Goal: Transaction & Acquisition: Download file/media

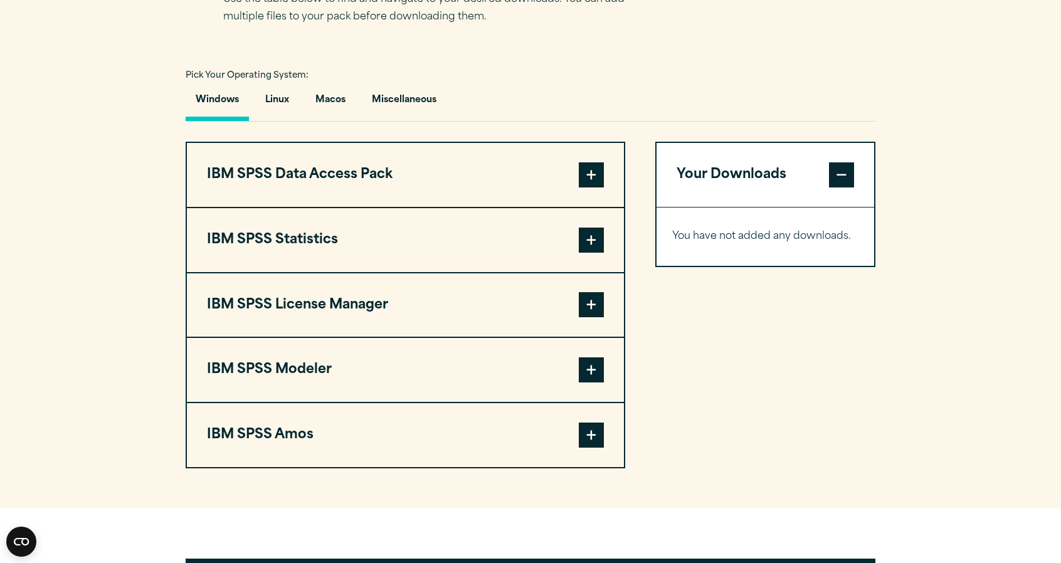
scroll to position [878, 0]
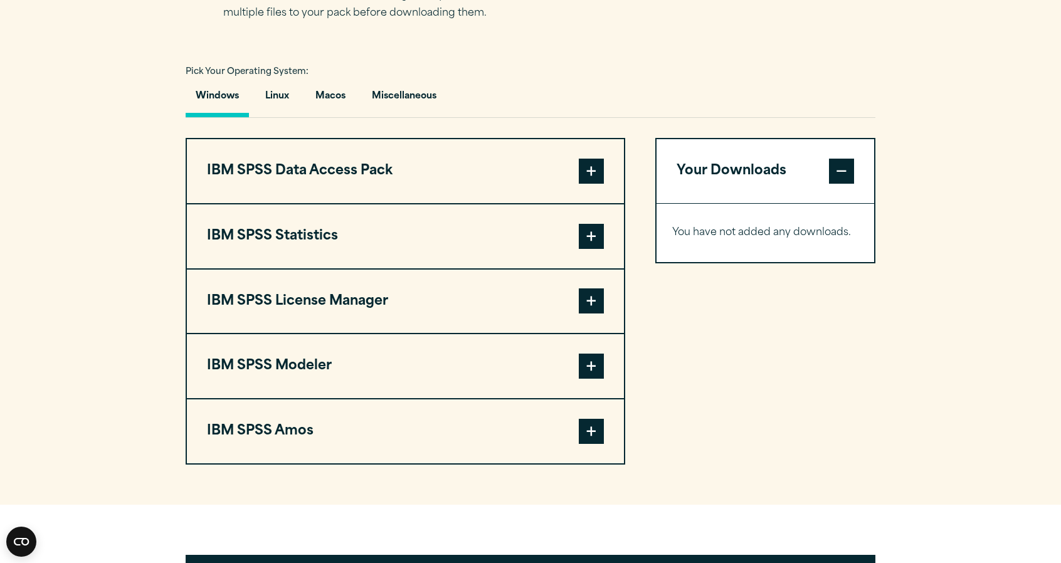
click at [591, 164] on span at bounding box center [591, 171] width 25 height 25
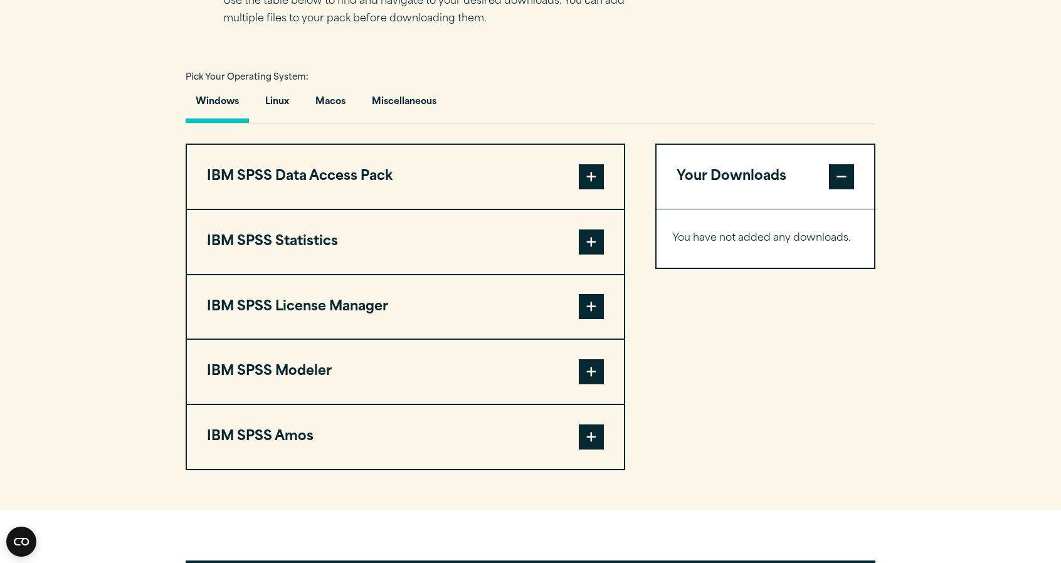
scroll to position [878, 0]
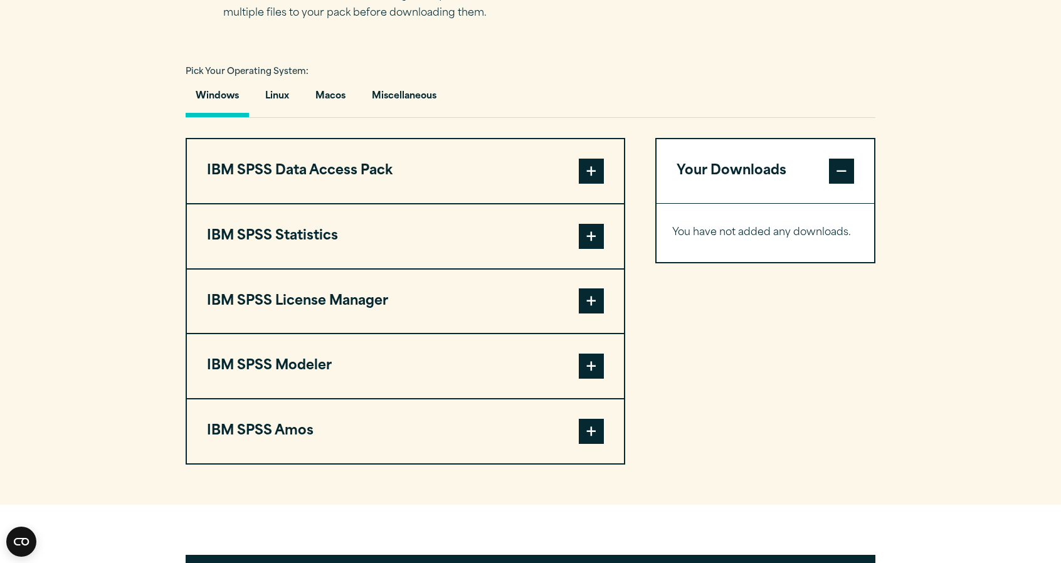
click at [606, 235] on button "IBM SPSS Statistics" at bounding box center [405, 236] width 437 height 64
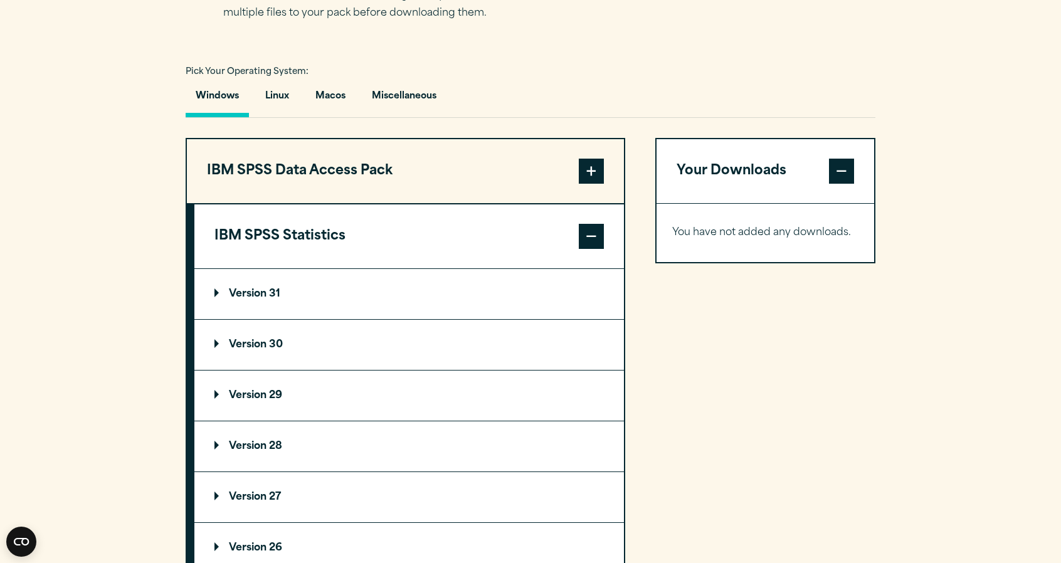
click at [262, 395] on p "Version 29" at bounding box center [248, 396] width 68 height 10
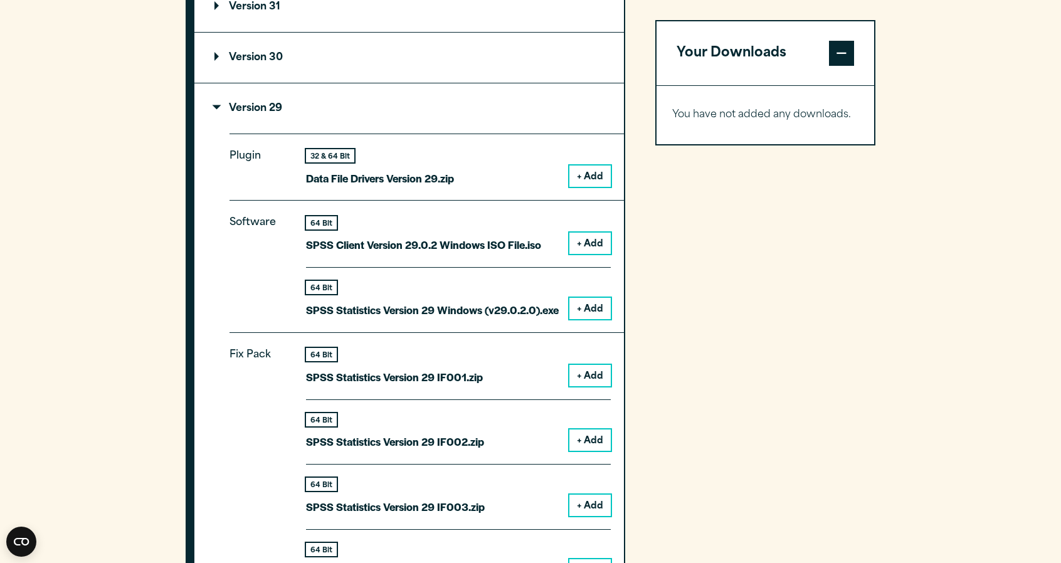
scroll to position [1191, 0]
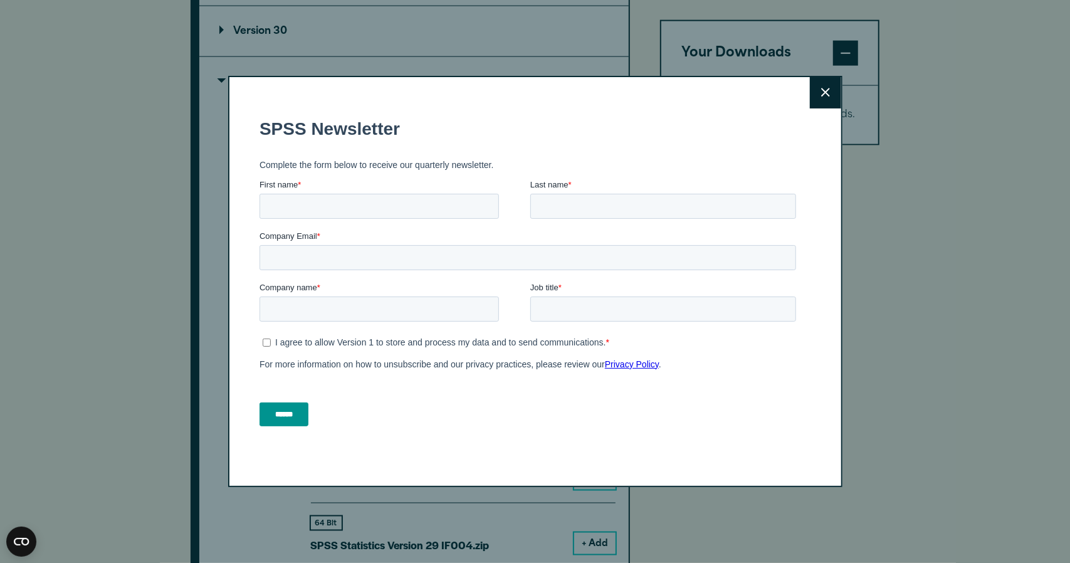
click at [804, 99] on div "Close" at bounding box center [535, 282] width 614 height 412
click at [810, 95] on button "Close" at bounding box center [825, 92] width 31 height 31
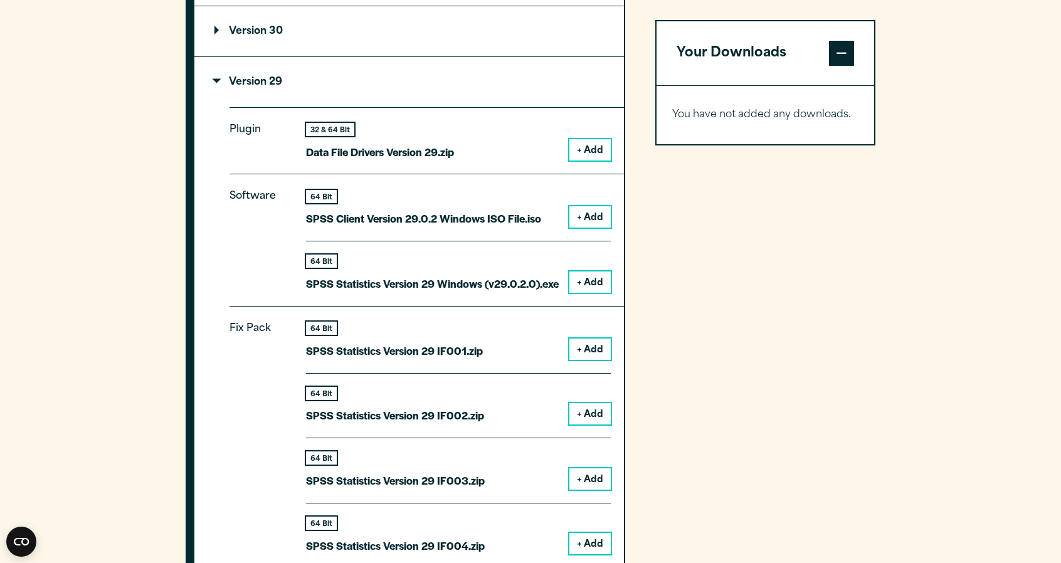
click at [591, 287] on button "+ Add" at bounding box center [589, 281] width 41 height 21
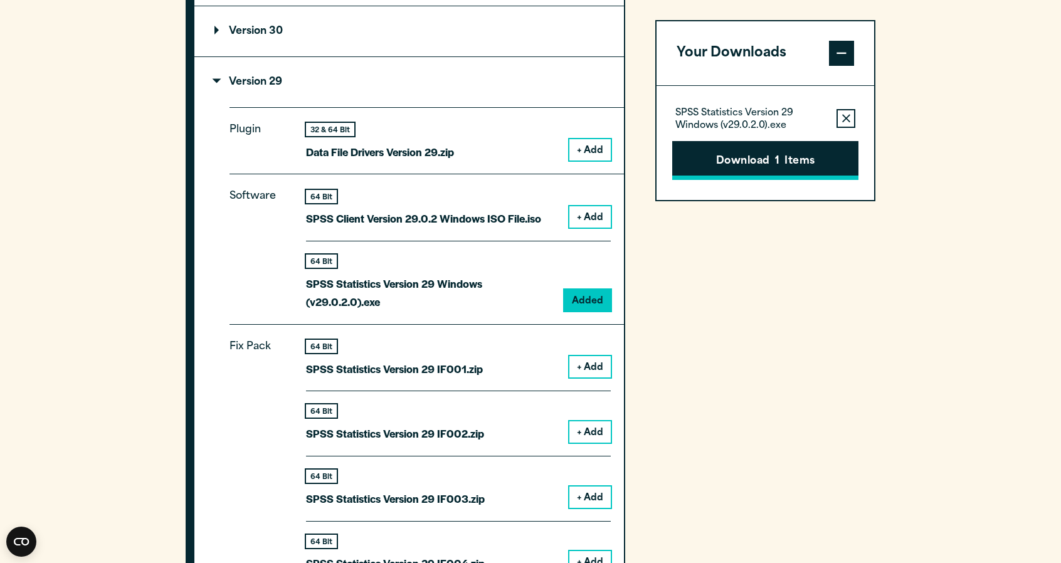
click at [786, 178] on button "Download 1 Items" at bounding box center [765, 160] width 186 height 39
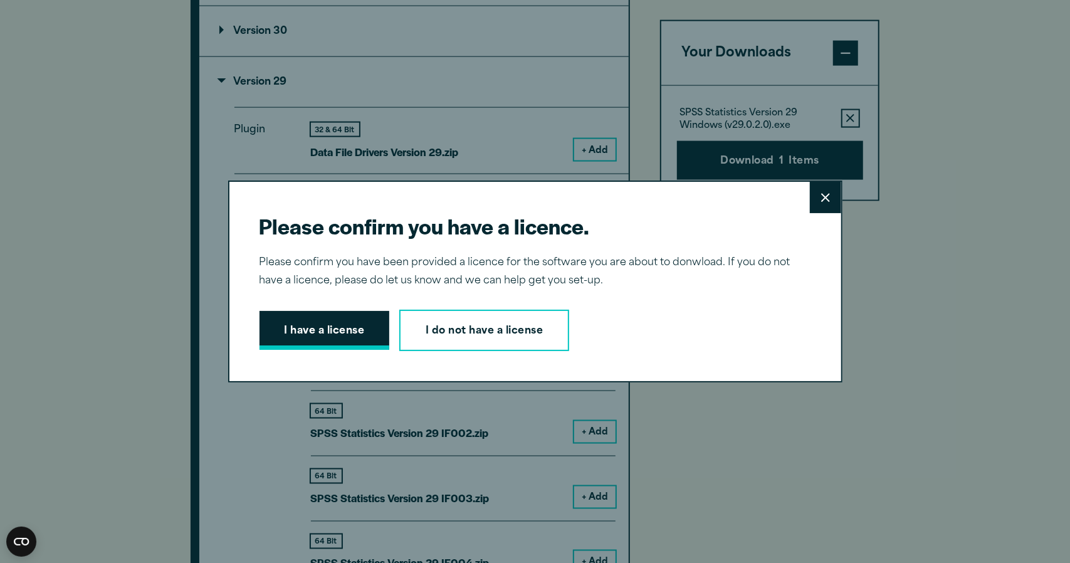
click at [372, 337] on button "I have a license" at bounding box center [325, 330] width 130 height 39
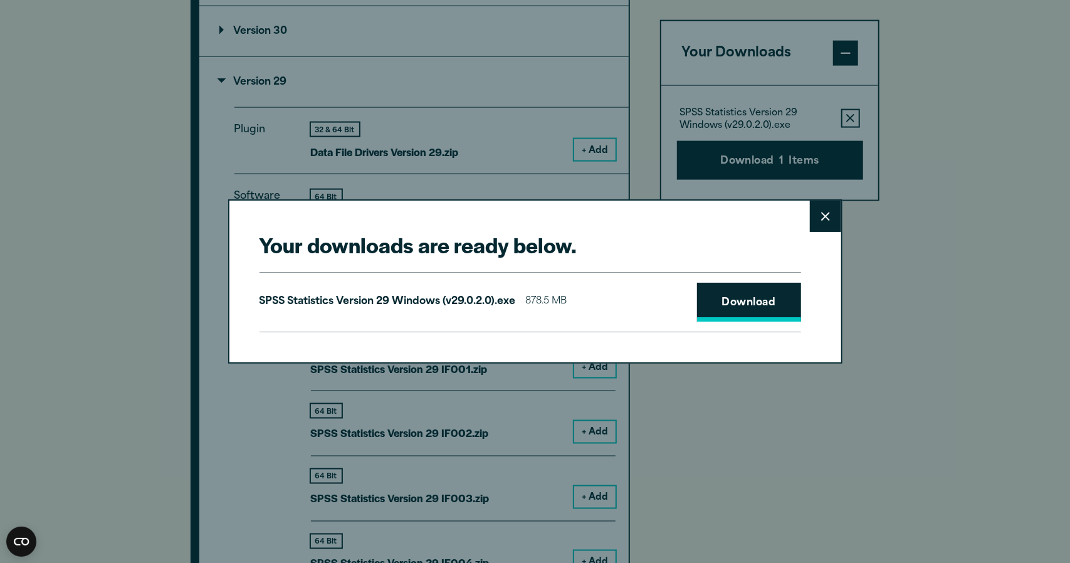
click at [722, 292] on link "Download" at bounding box center [749, 302] width 104 height 39
click at [821, 217] on icon at bounding box center [825, 216] width 9 height 9
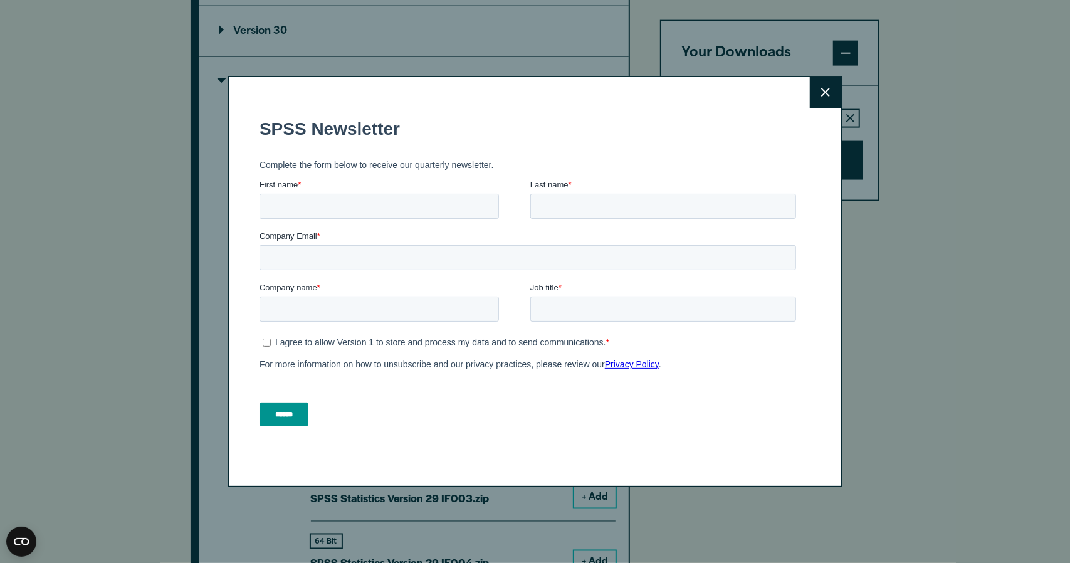
click at [795, 386] on form "SPSS Newsletter Complete the form below to receive our quarterly newsletter. Fi…" at bounding box center [530, 272] width 542 height 330
click at [829, 85] on button "Close" at bounding box center [825, 92] width 31 height 31
